Goal: Task Accomplishment & Management: Use online tool/utility

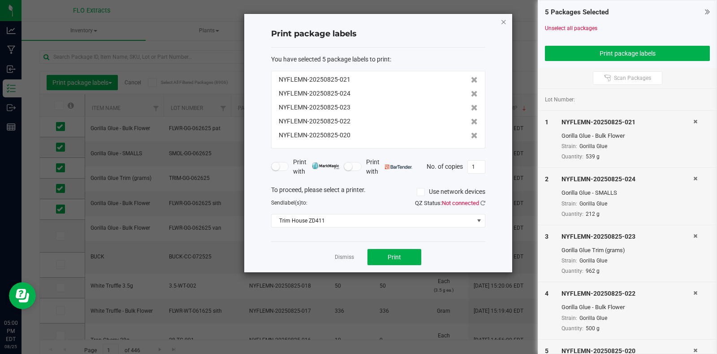
click at [501, 22] on icon "button" at bounding box center [504, 21] width 6 height 11
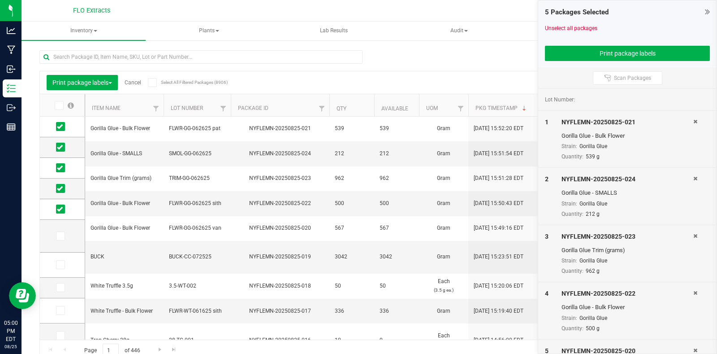
click at [708, 10] on icon at bounding box center [707, 11] width 5 height 9
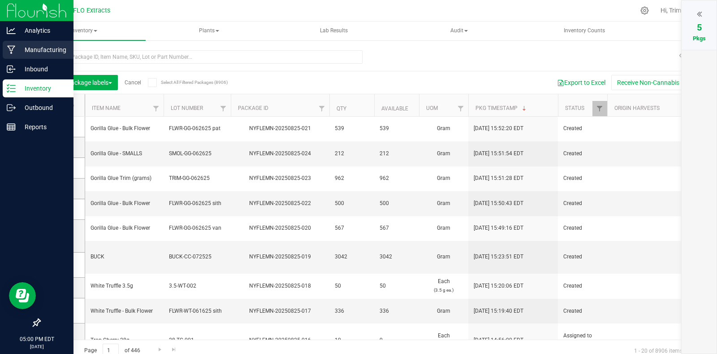
click at [26, 51] on p "Manufacturing" at bounding box center [43, 49] width 54 height 11
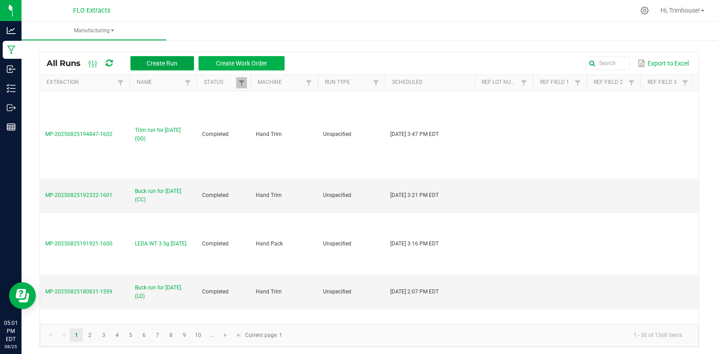
click at [168, 57] on button "Create Run" at bounding box center [162, 63] width 64 height 14
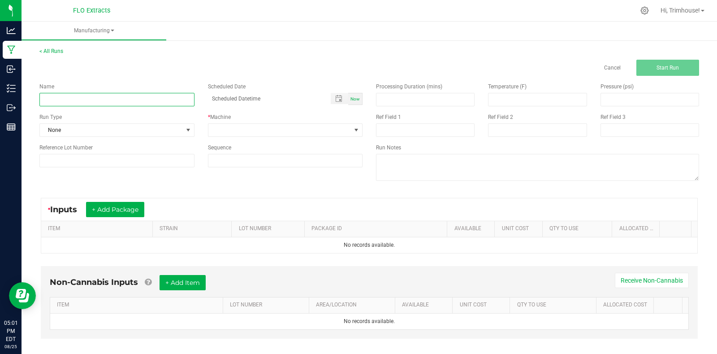
click at [103, 95] on input at bounding box center [116, 99] width 155 height 13
type input "Trim run for [DATE] (LD)"
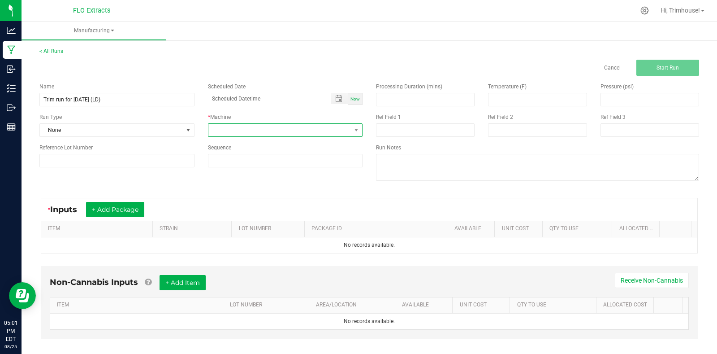
click at [329, 130] on span at bounding box center [279, 130] width 143 height 13
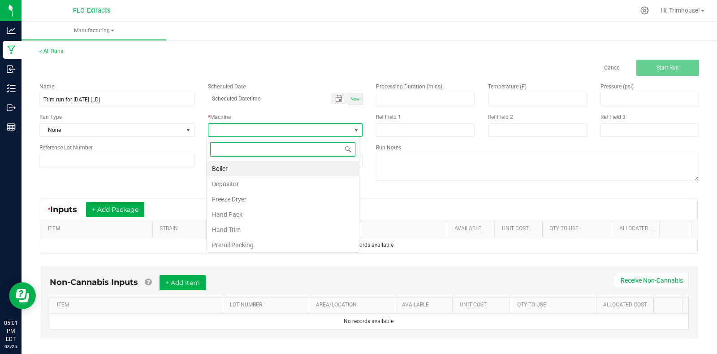
type input "t"
click at [283, 179] on li "Hand Trim" at bounding box center [283, 183] width 152 height 15
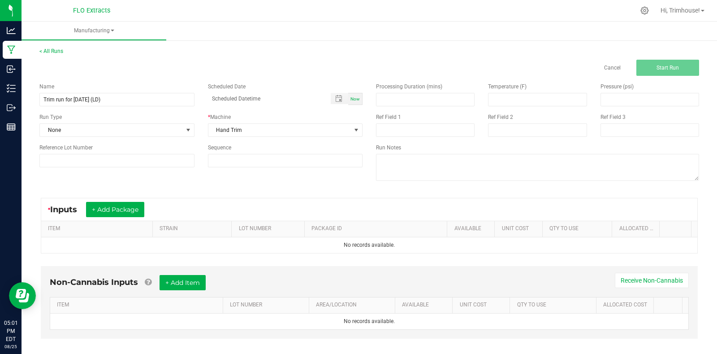
click at [350, 100] on span "Now" at bounding box center [354, 98] width 9 height 5
type input "[DATE] 5:01 PM"
click at [119, 215] on button "+ Add Package" at bounding box center [115, 209] width 58 height 15
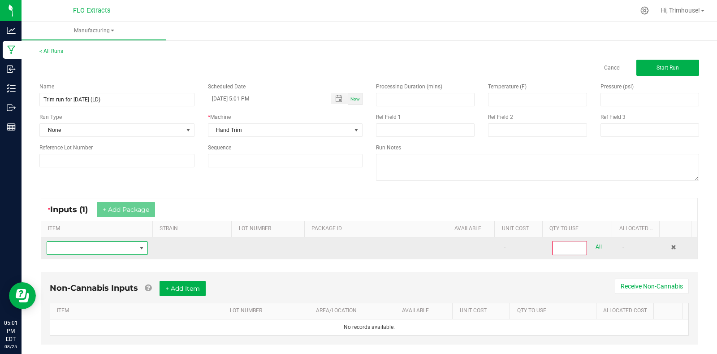
click at [105, 250] on span "NO DATA FOUND" at bounding box center [91, 248] width 89 height 13
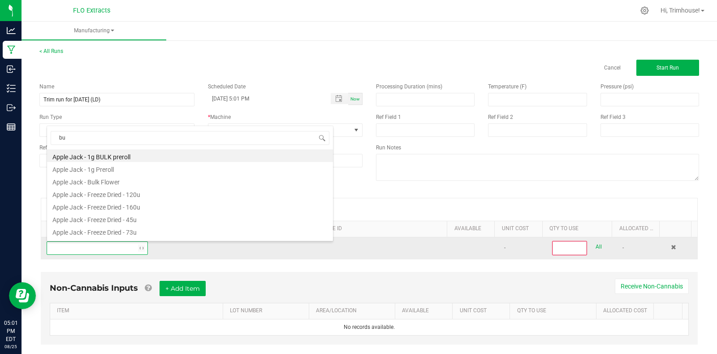
scroll to position [13, 98]
type input "buck"
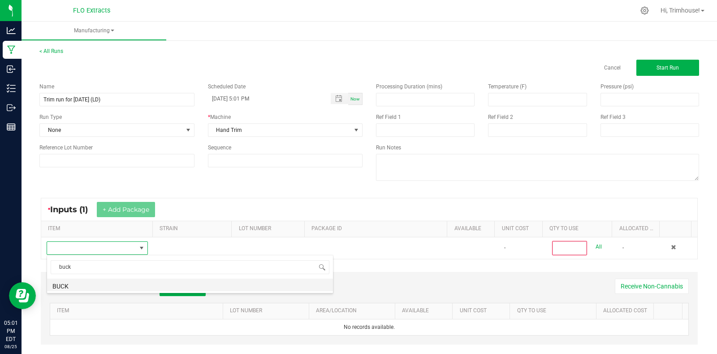
click at [176, 284] on li "BUCK" at bounding box center [190, 284] width 286 height 13
type input "0"
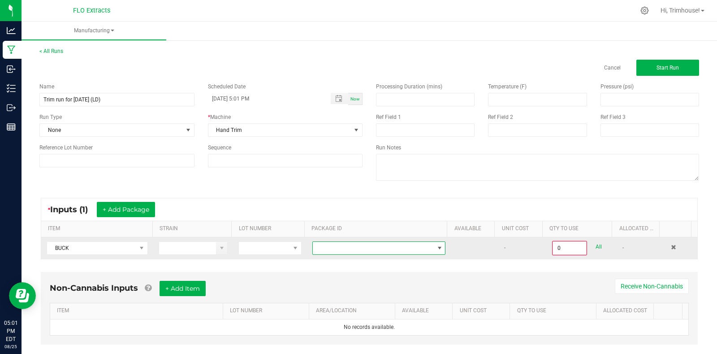
click at [391, 250] on span at bounding box center [373, 248] width 121 height 13
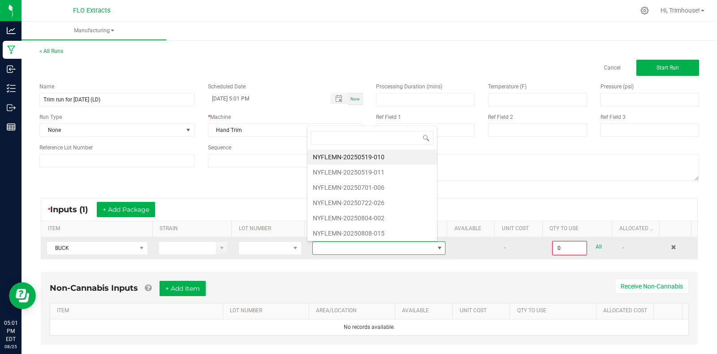
scroll to position [13, 129]
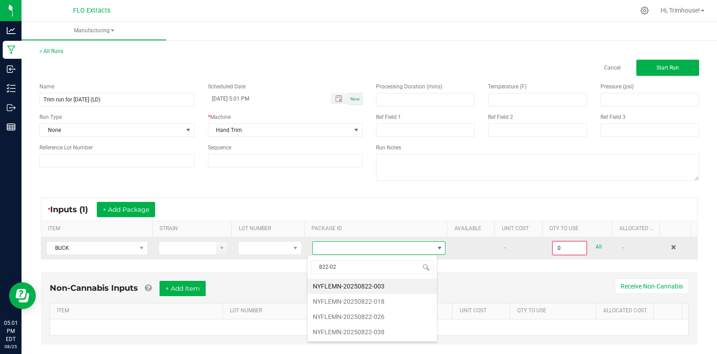
type input "822-026"
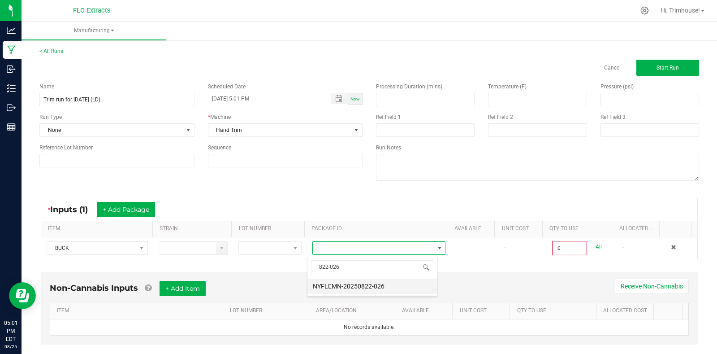
click at [384, 287] on li "NYFLEMN-20250822-026" at bounding box center [372, 285] width 130 height 15
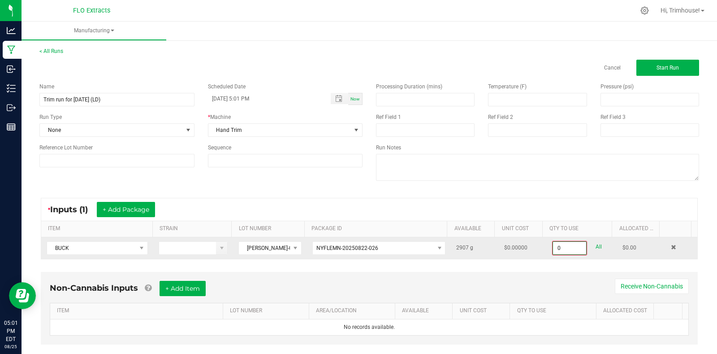
click at [559, 250] on input "0" at bounding box center [569, 248] width 33 height 13
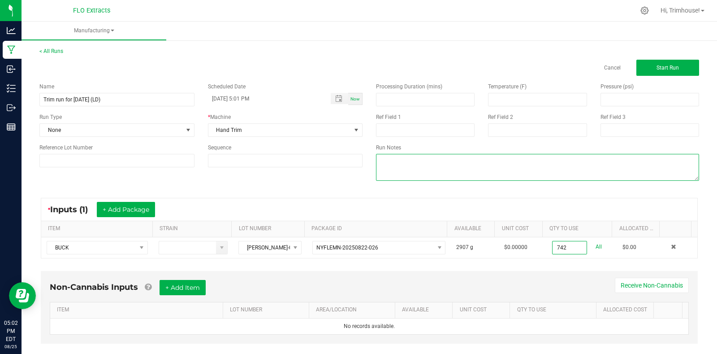
type input "742.0000 g"
click at [631, 156] on textarea at bounding box center [537, 167] width 323 height 27
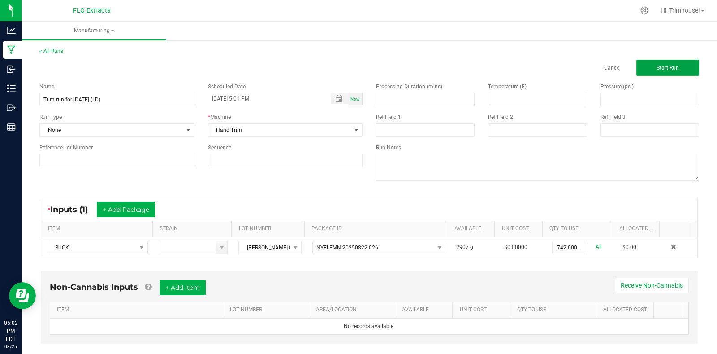
click at [658, 66] on span "Start Run" at bounding box center [668, 68] width 22 height 6
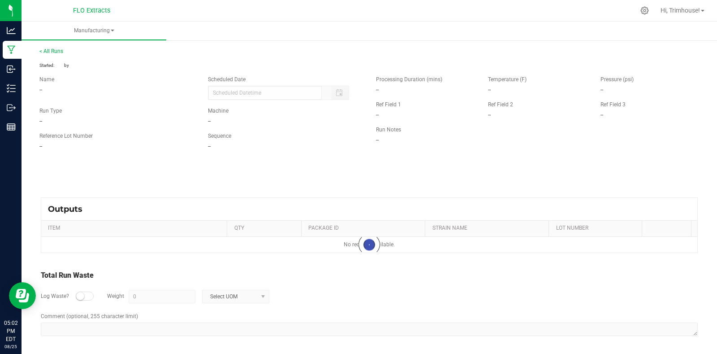
type input "[DATE] 5:01 PM"
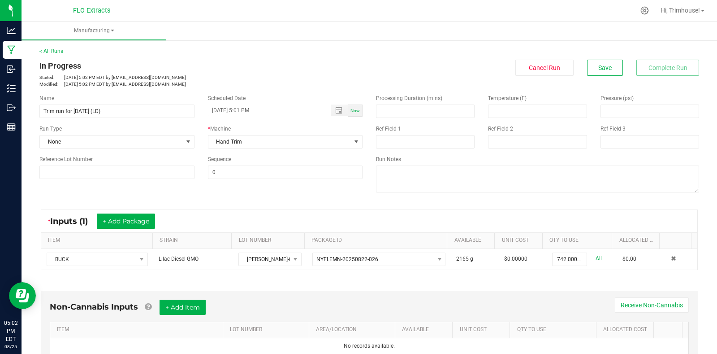
scroll to position [192, 0]
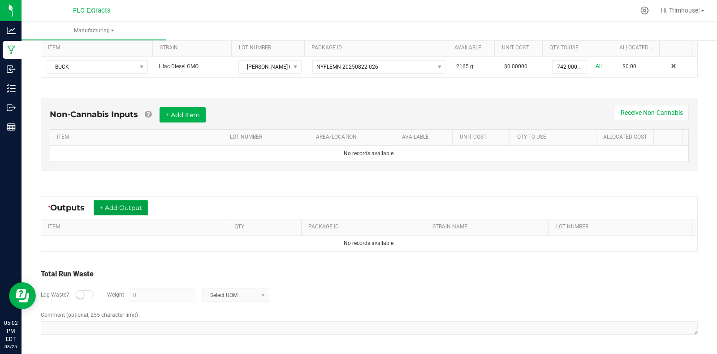
click at [109, 208] on button "+ Add Output" at bounding box center [121, 207] width 54 height 15
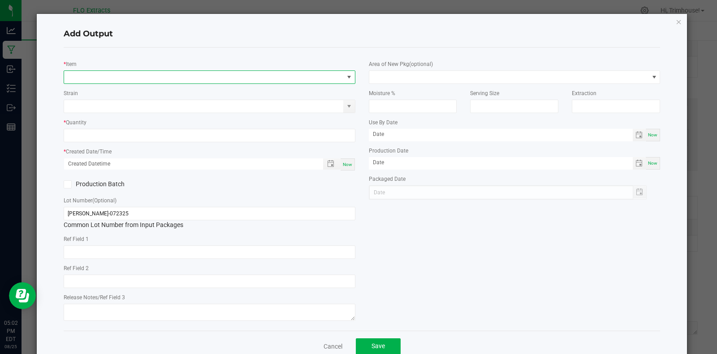
click at [112, 81] on span "NO DATA FOUND" at bounding box center [204, 77] width 280 height 13
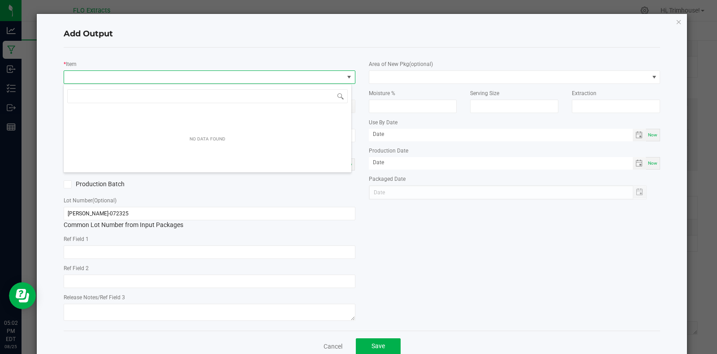
scroll to position [13, 289]
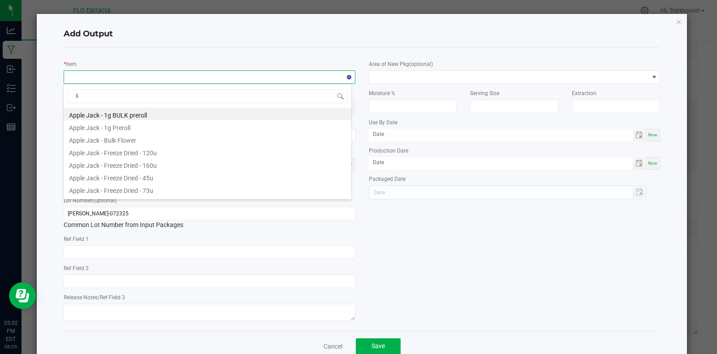
type input "lil"
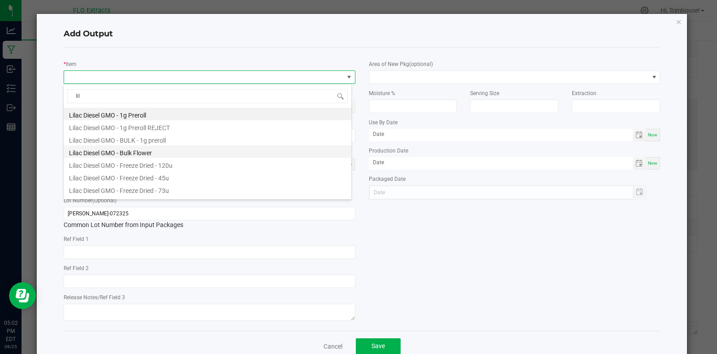
click at [125, 151] on li "Lilac Diesel GMO - Bulk Flower" at bounding box center [208, 151] width 288 height 13
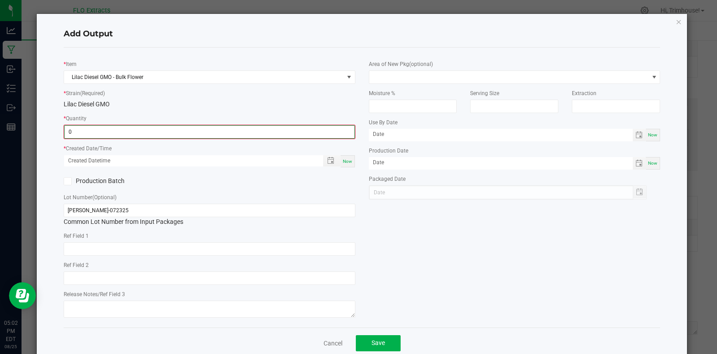
click at [114, 132] on input "0" at bounding box center [210, 131] width 290 height 13
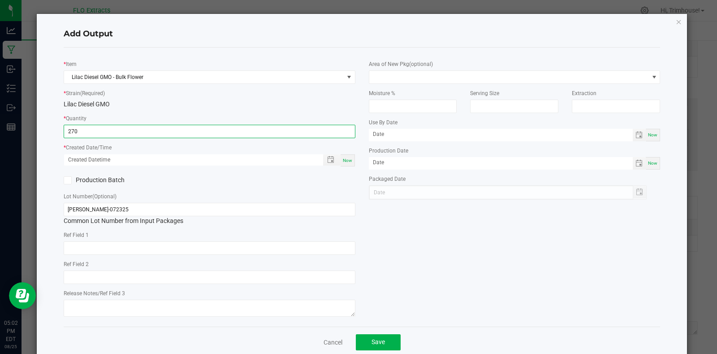
type input "270.0000 g"
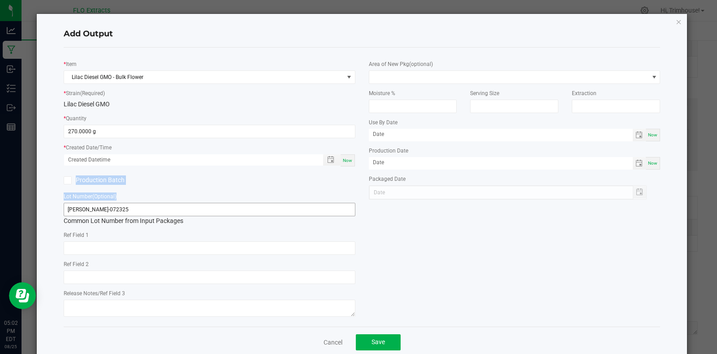
drag, startPoint x: 347, startPoint y: 164, endPoint x: 223, endPoint y: 209, distance: 132.1
click at [223, 209] on div "* Item Lilac Diesel GMO - Bulk Flower * Strain (Required) Lilac Diesel GMO * Qu…" at bounding box center [209, 187] width 305 height 264
click at [223, 209] on input "[PERSON_NAME]-072325" at bounding box center [210, 209] width 292 height 13
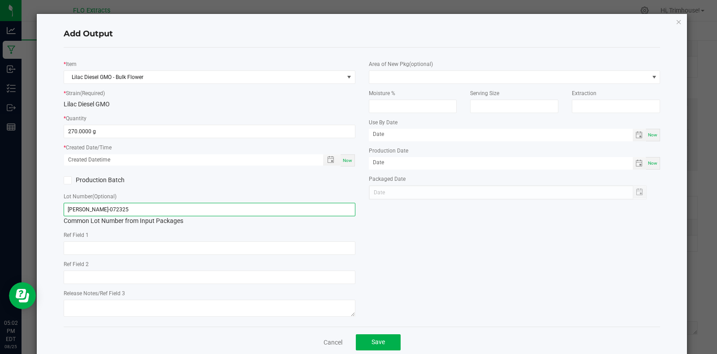
click at [223, 209] on input "[PERSON_NAME]-072325" at bounding box center [210, 209] width 292 height 13
type input "[PERSON_NAME]-072325 van"
click at [347, 155] on div "Now" at bounding box center [348, 160] width 14 height 12
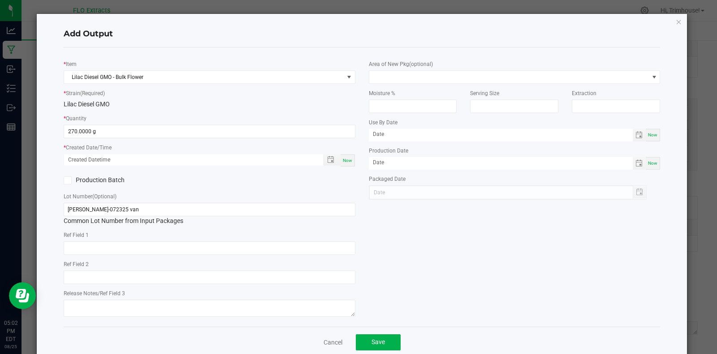
type input "[DATE] 5:02 PM"
type input "[DATE]"
click at [78, 209] on input "[PERSON_NAME]-072325 van" at bounding box center [210, 209] width 292 height 13
type input "FLWR-LD-072325 van"
click at [366, 340] on button "Save" at bounding box center [378, 342] width 45 height 16
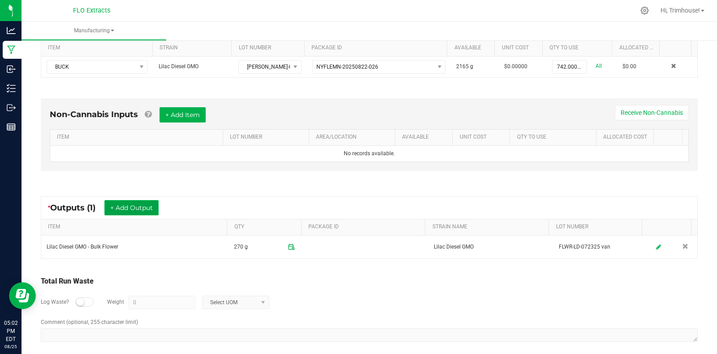
click at [137, 207] on button "+ Add Output" at bounding box center [131, 207] width 54 height 15
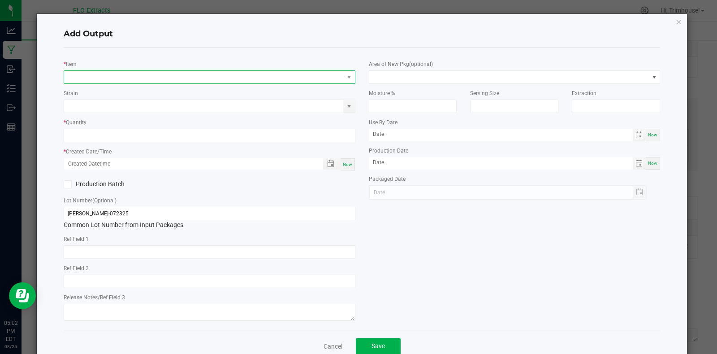
click at [89, 74] on span "NO DATA FOUND" at bounding box center [204, 77] width 280 height 13
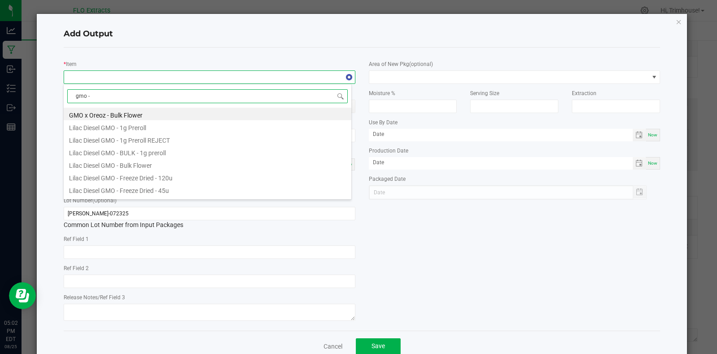
type input "gmo - b"
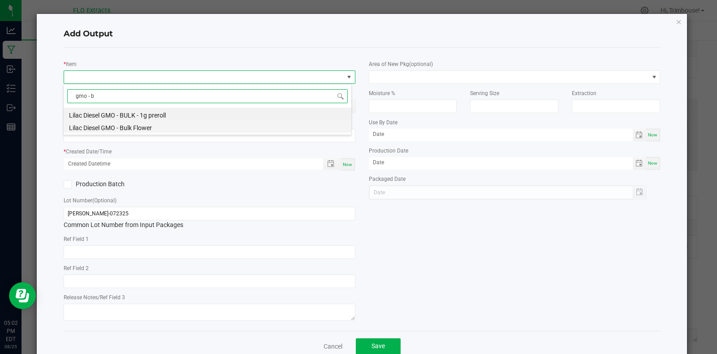
click at [148, 128] on li "Lilac Diesel GMO - Bulk Flower" at bounding box center [208, 126] width 288 height 13
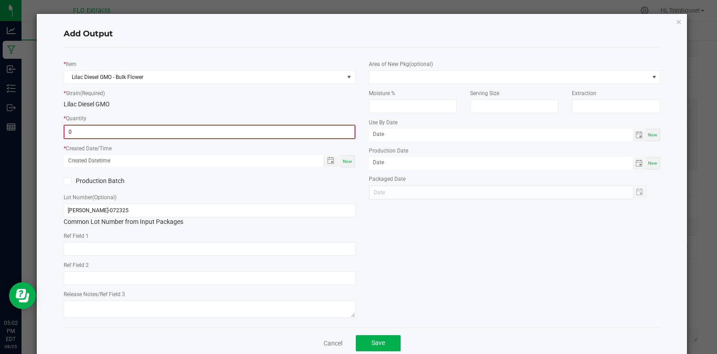
click at [117, 130] on input "0" at bounding box center [210, 131] width 290 height 13
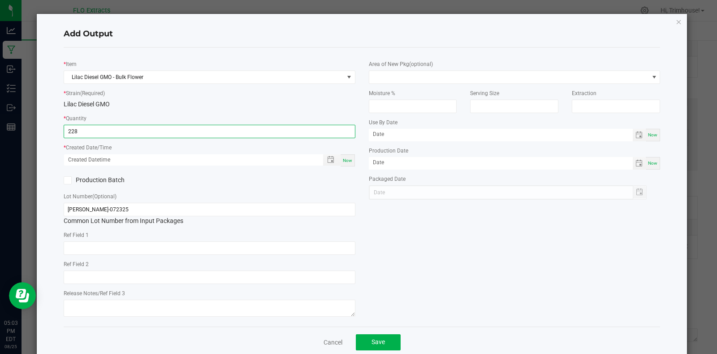
type input "228.0000 g"
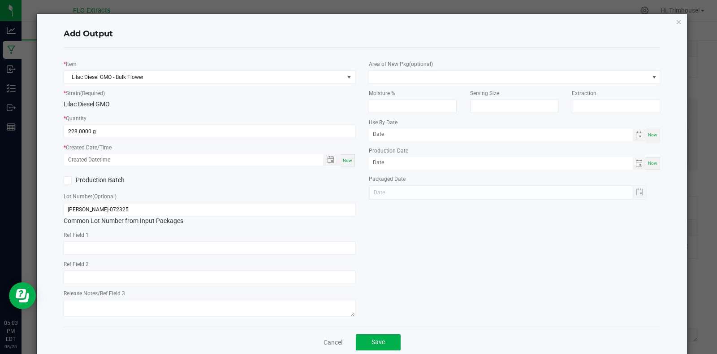
click at [344, 158] on span "Now" at bounding box center [347, 160] width 9 height 5
type input "[DATE] 5:03 PM"
type input "[DATE]"
click at [247, 207] on input "[PERSON_NAME]-072325" at bounding box center [210, 209] width 292 height 13
type input "FLWR-LD-072325 van"
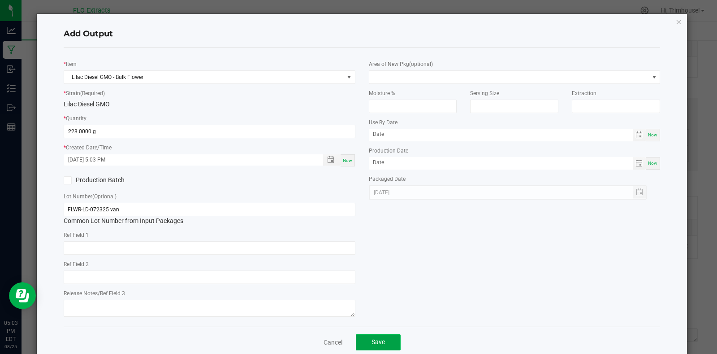
click at [389, 346] on button "Save" at bounding box center [378, 342] width 45 height 16
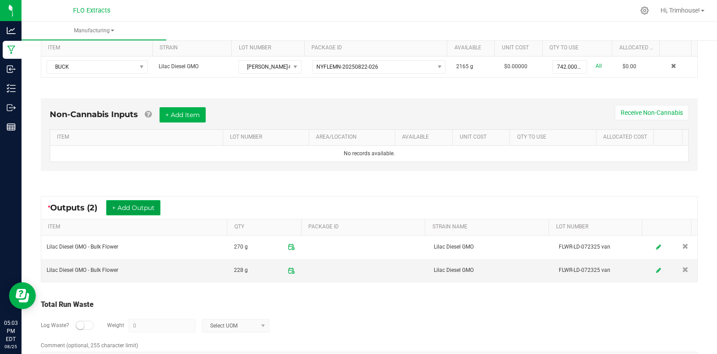
click at [141, 200] on button "+ Add Output" at bounding box center [133, 207] width 54 height 15
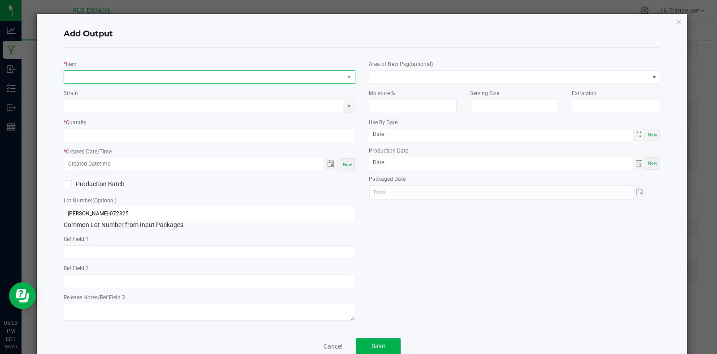
click at [149, 77] on span "NO DATA FOUND" at bounding box center [204, 77] width 280 height 13
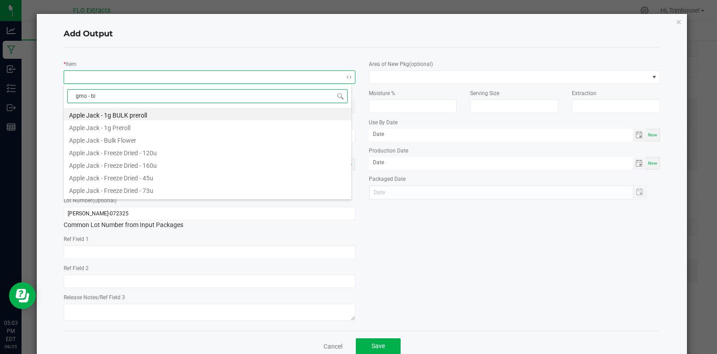
type input "gmo - b"
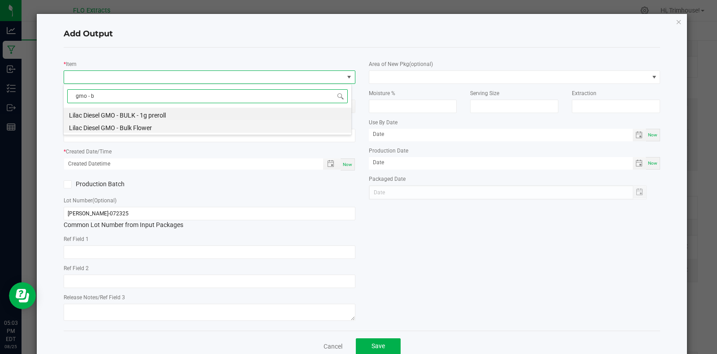
click at [152, 127] on li "Lilac Diesel GMO - Bulk Flower" at bounding box center [208, 126] width 288 height 13
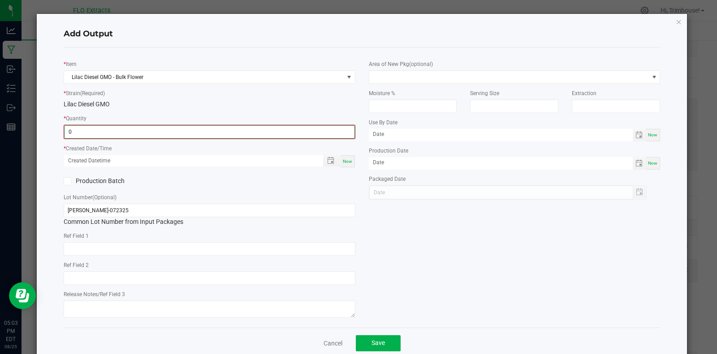
click at [123, 134] on input "0" at bounding box center [210, 131] width 290 height 13
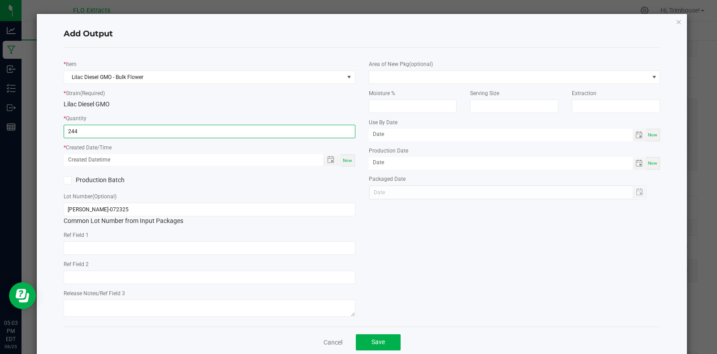
type input "244.0000 g"
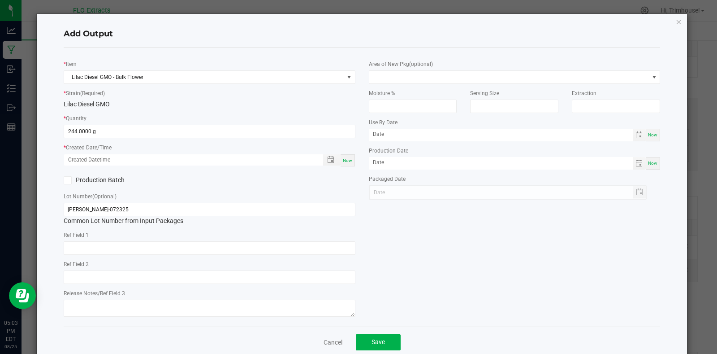
click at [344, 161] on span "Now" at bounding box center [347, 160] width 9 height 5
type input "[DATE] 5:03 PM"
type input "[DATE]"
click at [142, 206] on input "[PERSON_NAME]-072325" at bounding box center [210, 209] width 292 height 13
type input "FLWR-LD-072325 pat"
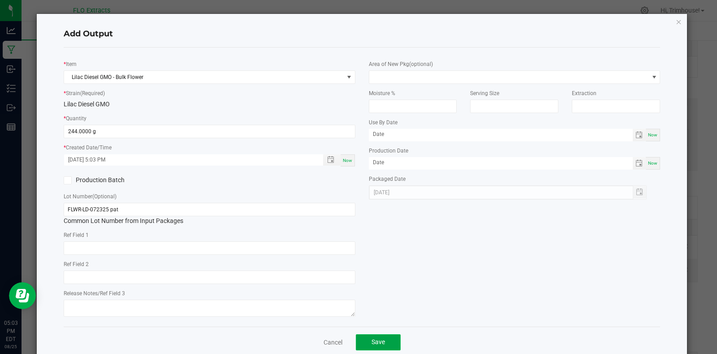
click at [364, 344] on button "Save" at bounding box center [378, 342] width 45 height 16
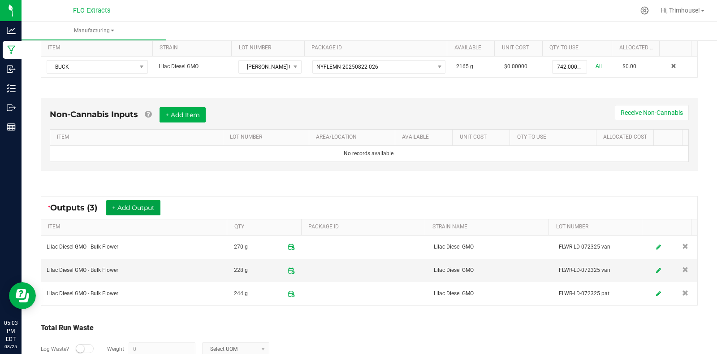
scroll to position [0, 0]
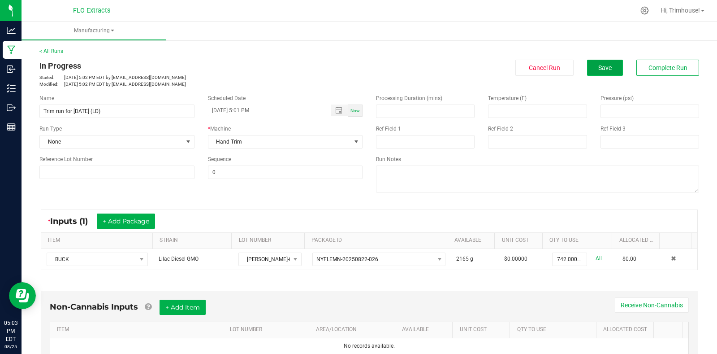
click at [601, 68] on span "Save" at bounding box center [604, 67] width 13 height 7
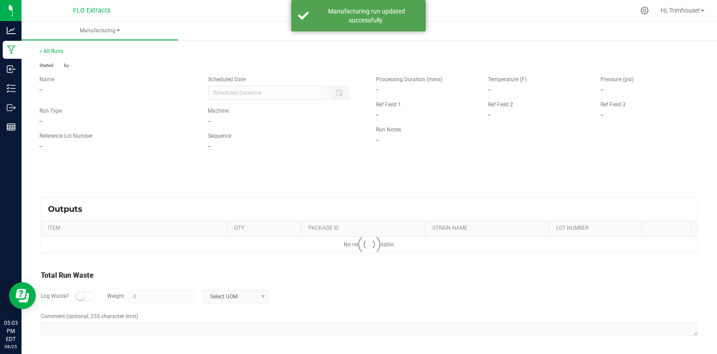
type input "[DATE] 5:01 PM"
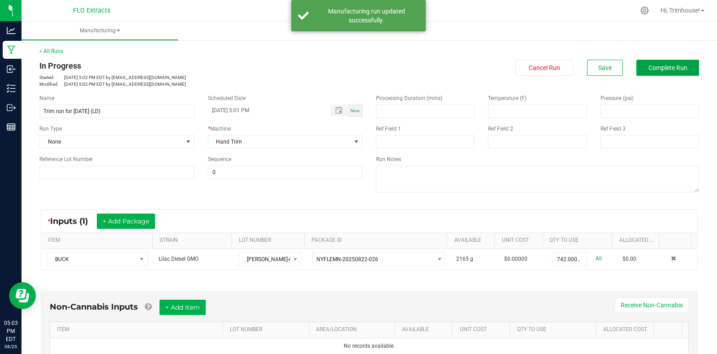
click at [649, 69] on span "Complete Run" at bounding box center [668, 67] width 39 height 7
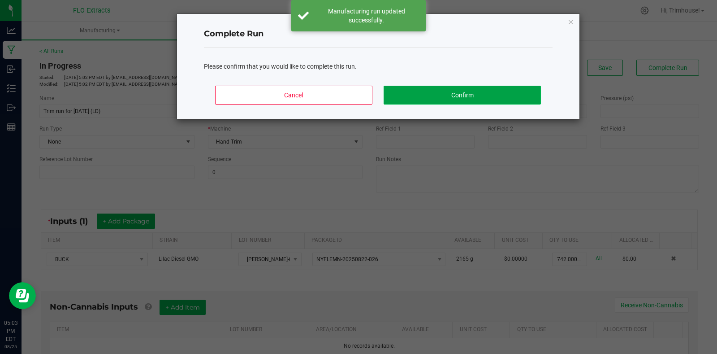
click at [426, 88] on button "Confirm" at bounding box center [462, 95] width 157 height 19
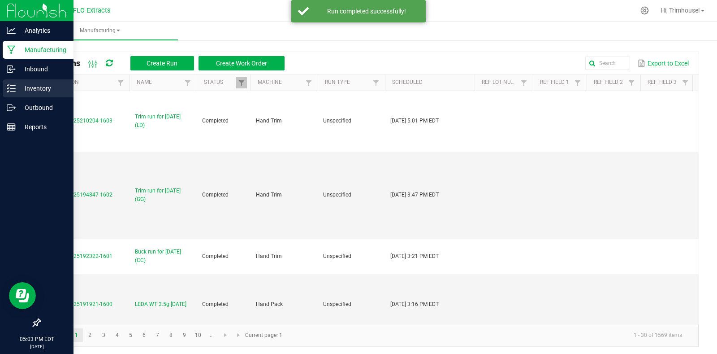
click at [37, 85] on p "Inventory" at bounding box center [43, 88] width 54 height 11
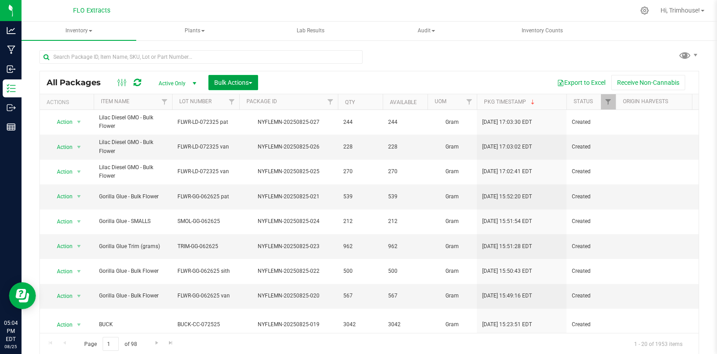
click at [214, 84] on span "Bulk Actions" at bounding box center [233, 82] width 38 height 7
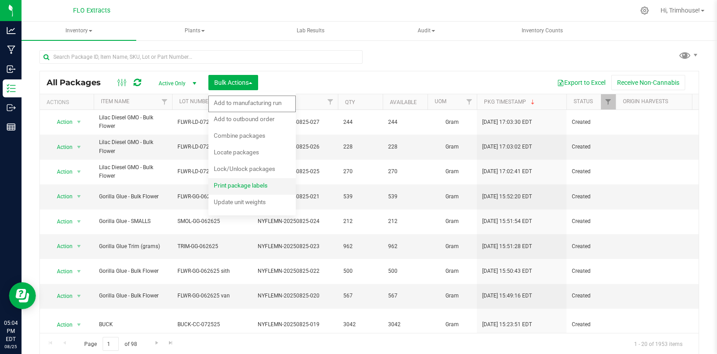
click at [240, 188] on span "Print package labels" at bounding box center [241, 185] width 54 height 7
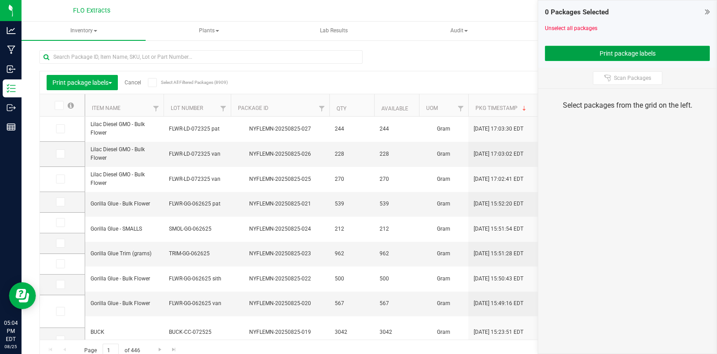
click at [568, 56] on button "Print package labels" at bounding box center [627, 53] width 165 height 15
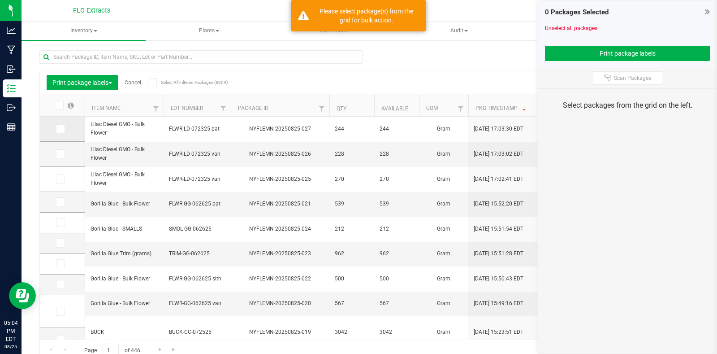
click at [62, 129] on icon at bounding box center [60, 129] width 6 height 0
click at [0, 0] on input "checkbox" at bounding box center [0, 0] width 0 height 0
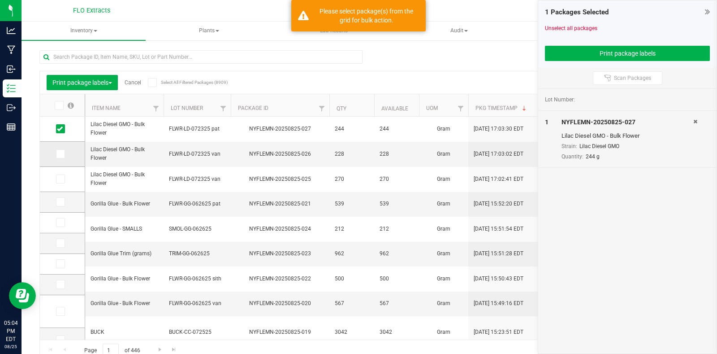
click at [58, 154] on icon at bounding box center [60, 154] width 6 height 0
click at [0, 0] on input "checkbox" at bounding box center [0, 0] width 0 height 0
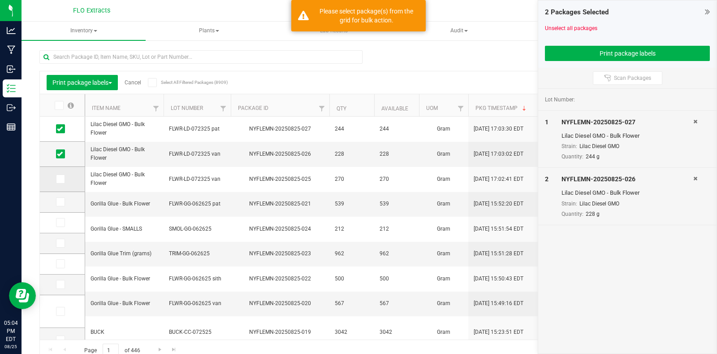
click at [62, 179] on icon at bounding box center [60, 179] width 6 height 0
click at [0, 0] on input "checkbox" at bounding box center [0, 0] width 0 height 0
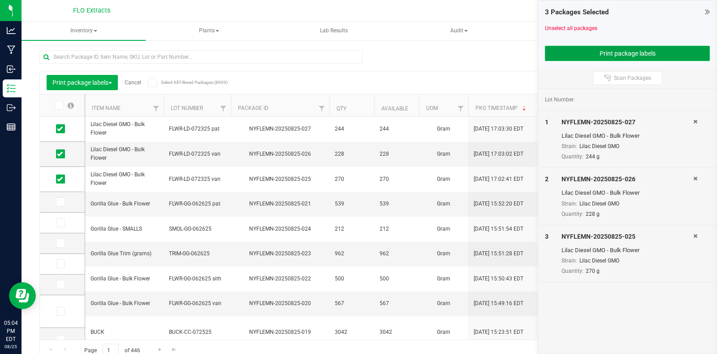
click at [562, 51] on button "Print package labels" at bounding box center [627, 53] width 165 height 15
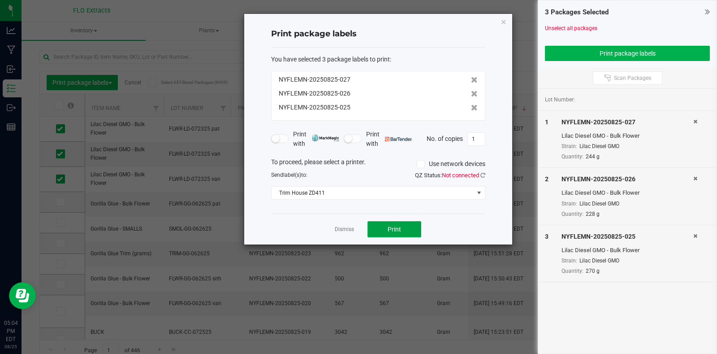
click at [388, 232] on span "Print" at bounding box center [394, 228] width 13 height 7
